Goal: Entertainment & Leisure: Consume media (video, audio)

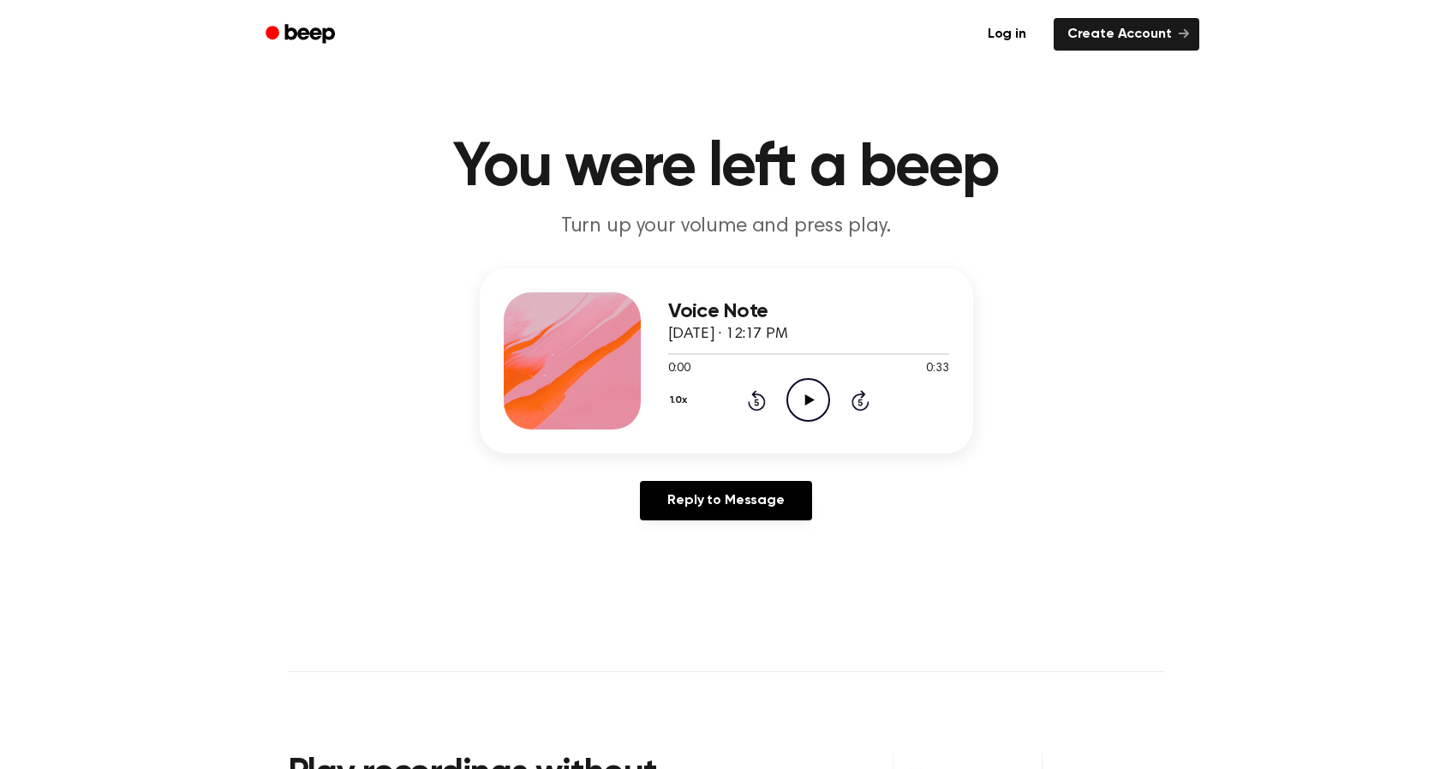
click at [798, 394] on icon "Play Audio" at bounding box center [809, 400] width 44 height 44
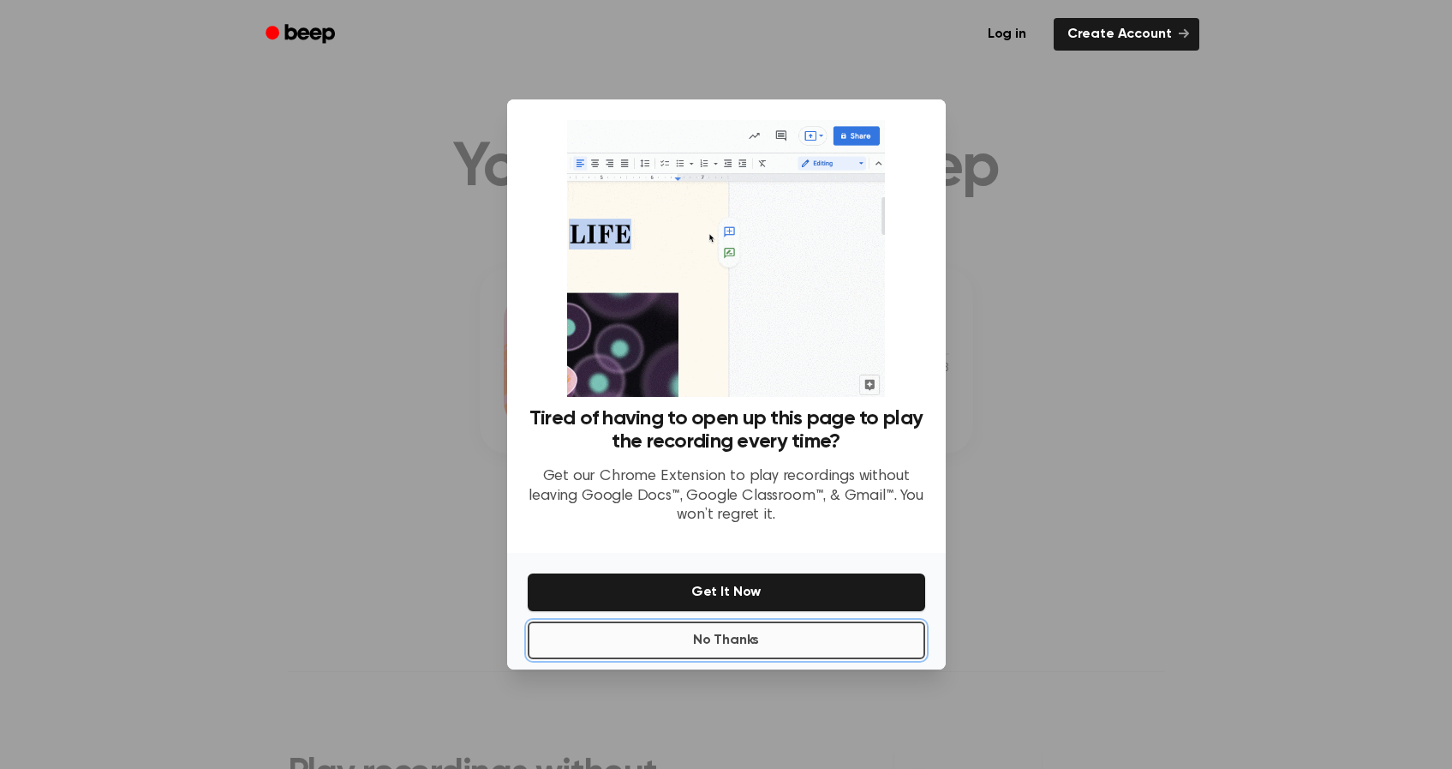
click at [783, 629] on button "No Thanks" at bounding box center [727, 640] width 398 height 38
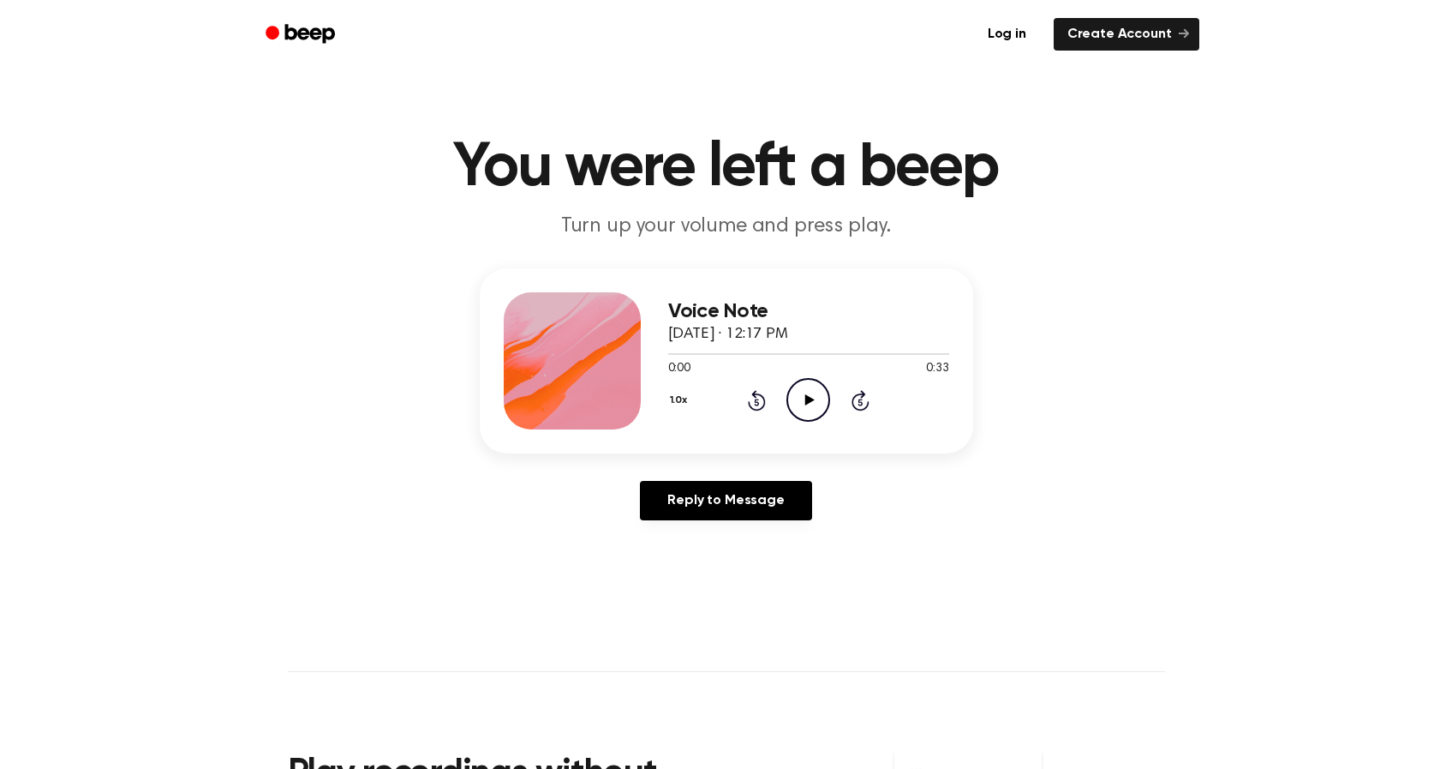
click at [802, 393] on icon "Play Audio" at bounding box center [809, 400] width 44 height 44
click at [807, 398] on icon "Pause Audio" at bounding box center [809, 400] width 44 height 44
click at [807, 398] on icon at bounding box center [810, 399] width 9 height 11
click at [806, 398] on icon at bounding box center [809, 399] width 8 height 11
click at [814, 396] on icon "Play Audio" at bounding box center [809, 400] width 44 height 44
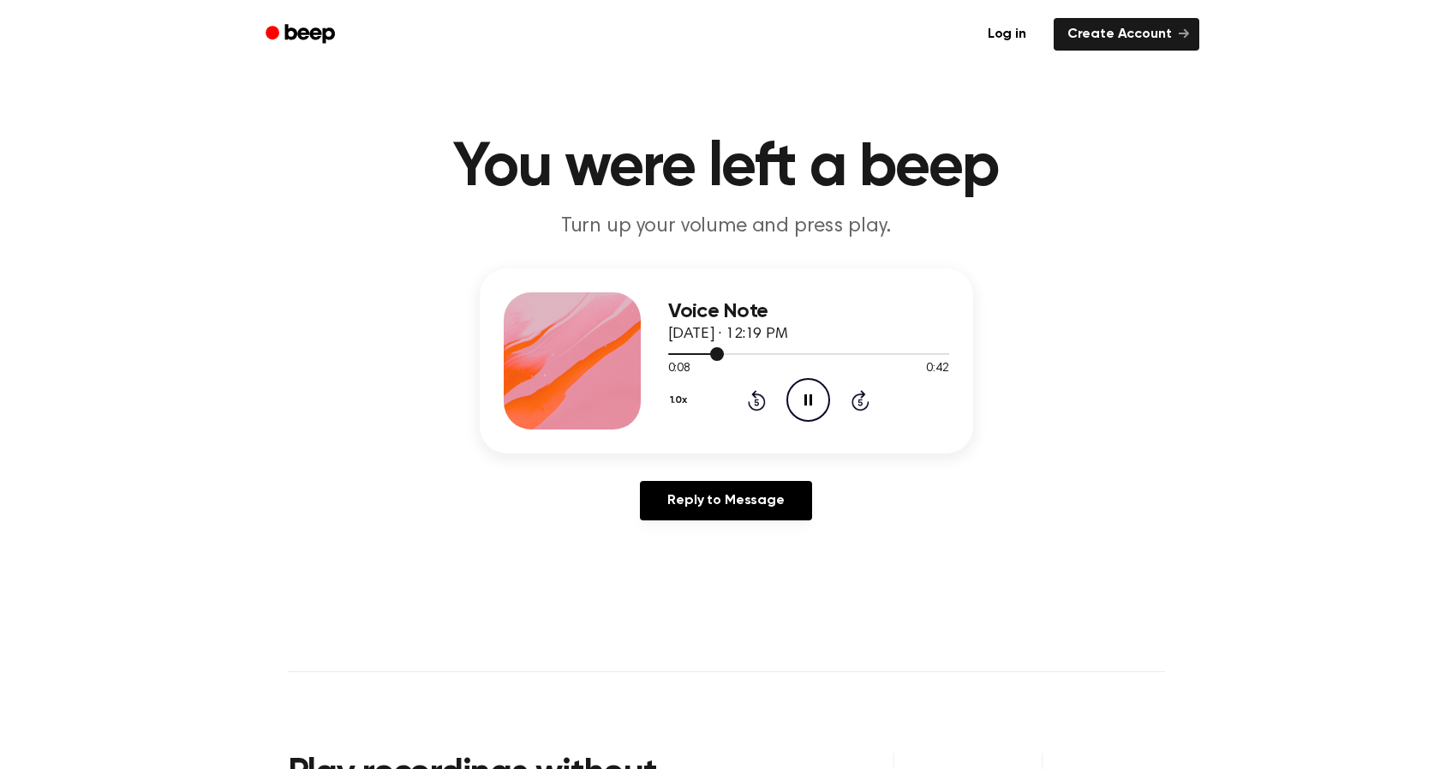
click at [782, 350] on div at bounding box center [808, 353] width 281 height 14
click at [882, 353] on div at bounding box center [808, 354] width 281 height 2
